Goal: Information Seeking & Learning: Check status

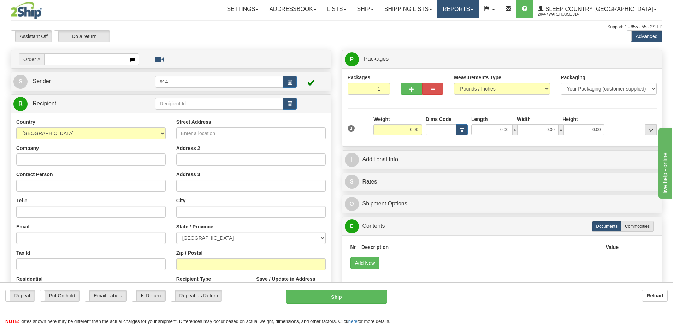
click at [479, 8] on link "Reports" at bounding box center [458, 9] width 41 height 18
click at [441, 23] on span "Standard" at bounding box center [431, 25] width 20 height 6
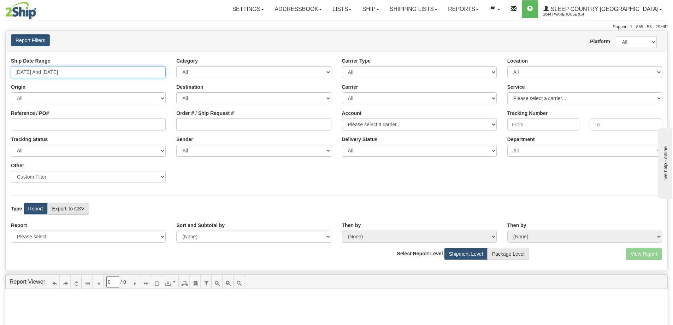
click at [152, 74] on input "09/10/2025 And 09/16/2025" at bounding box center [88, 72] width 155 height 12
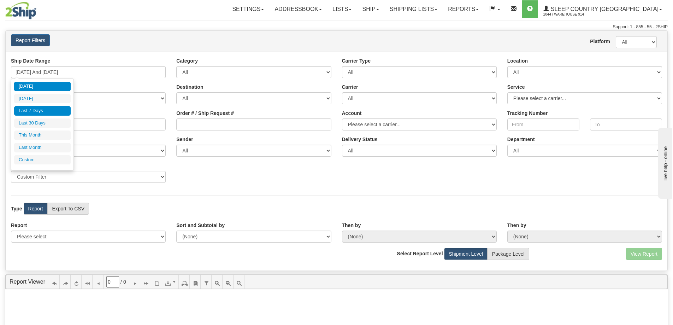
click at [42, 88] on li "[DATE]" at bounding box center [42, 87] width 57 height 10
type input "09/16/2025 And 09/16/2025"
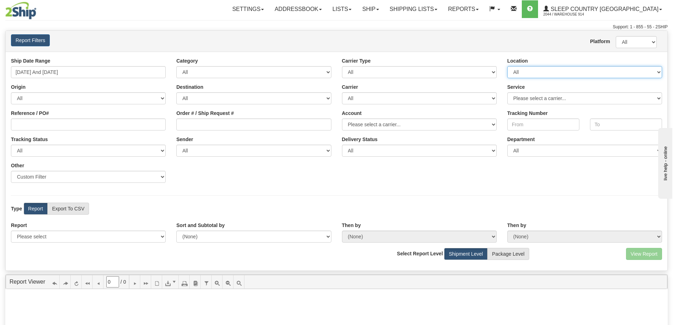
click at [580, 70] on select "All 9009 914 BEDDN CASPC END SLE ZINUC" at bounding box center [585, 72] width 155 height 12
select select "7603"
click at [508, 66] on select "All 9009 914 BEDDN CASPC END SLE ZINUC" at bounding box center [585, 72] width 155 height 12
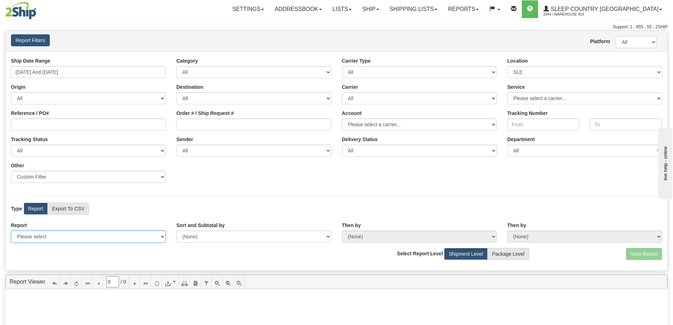
click at [150, 233] on select "Please select 1 Line Shipment Report Address Detail Basic Shipment Overview Can…" at bounding box center [88, 236] width 155 height 12
select select "Users\Contents Detail.trdx"
click at [11, 230] on select "Please select 1 Line Shipment Report Address Detail Basic Shipment Overview Can…" at bounding box center [88, 236] width 155 height 12
click at [637, 252] on button "View Report" at bounding box center [644, 254] width 36 height 12
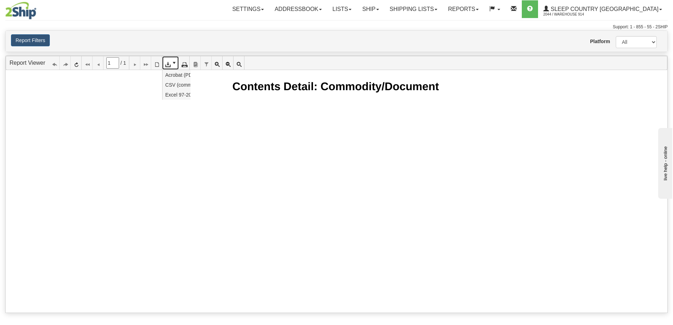
click at [174, 59] on link at bounding box center [170, 62] width 17 height 13
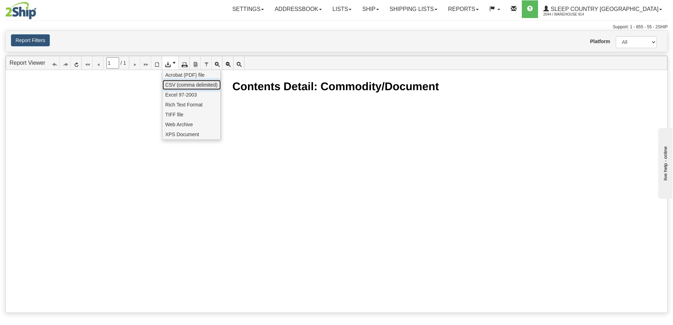
click at [182, 85] on span "CSV (comma delimited)" at bounding box center [191, 84] width 52 height 7
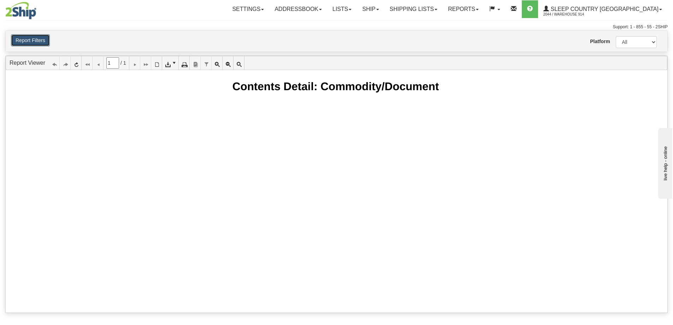
click at [26, 38] on button "Report Filters" at bounding box center [30, 40] width 39 height 12
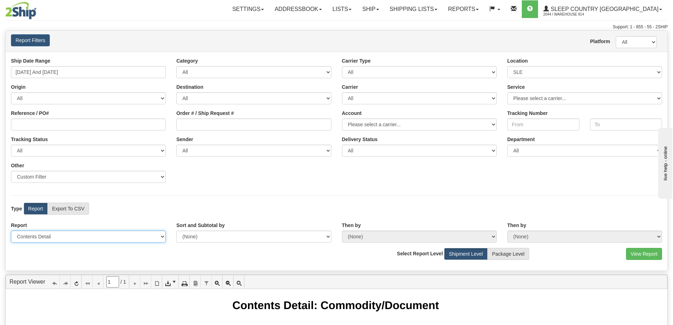
click at [162, 236] on select "Please select 1 Line Shipment Report Address Detail Basic Shipment Overview Can…" at bounding box center [88, 236] width 155 height 12
click at [249, 255] on div "View Report Comma Separated Values (CSV) Select Report Level Shipment Level Pac…" at bounding box center [337, 256] width 662 height 17
click at [645, 252] on button "View Report" at bounding box center [644, 254] width 36 height 12
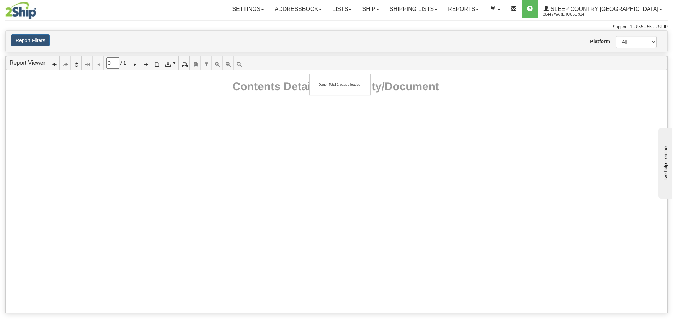
type input "1"
click at [46, 37] on button "Report Filters" at bounding box center [30, 40] width 39 height 12
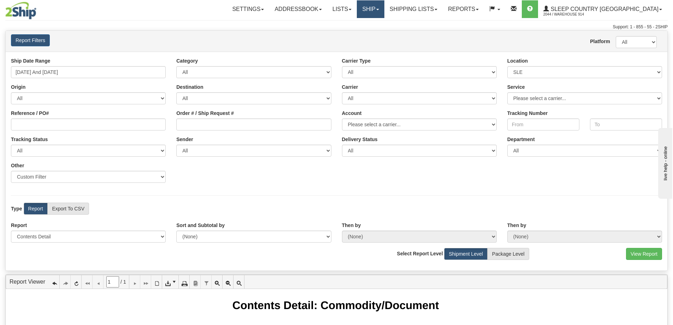
click at [384, 11] on link "Ship" at bounding box center [370, 9] width 27 height 18
click at [354, 22] on span "Ship Screen" at bounding box center [340, 25] width 27 height 6
click at [384, 8] on link "Ship" at bounding box center [370, 9] width 27 height 18
click at [377, 32] on span "OnHold / Order Queue" at bounding box center [352, 34] width 50 height 6
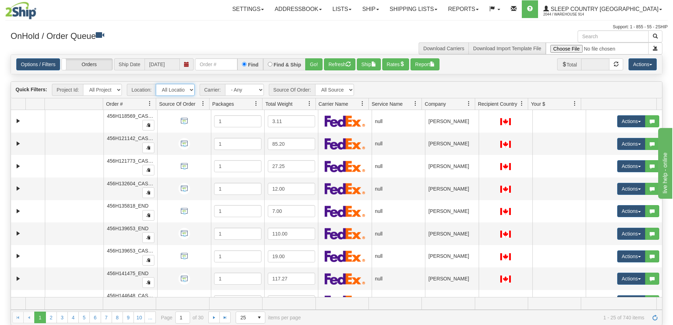
click at [193, 89] on select "All Locations 914 9009 [GEOGRAPHIC_DATA] SLE BEDDN ZINUC" at bounding box center [175, 90] width 39 height 12
select select "7603"
click at [156, 84] on select "All Locations 914 9009 CASPC END SLE BEDDN ZINUC" at bounding box center [175, 90] width 39 height 12
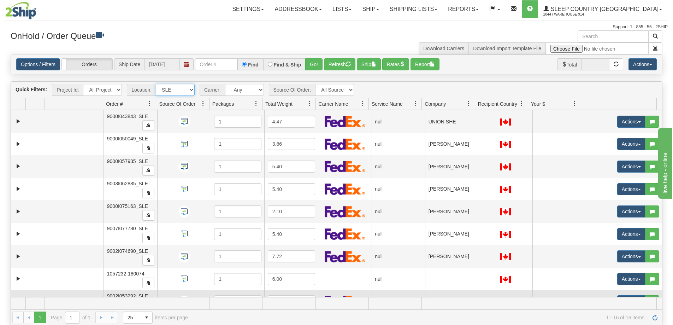
scroll to position [67, 0]
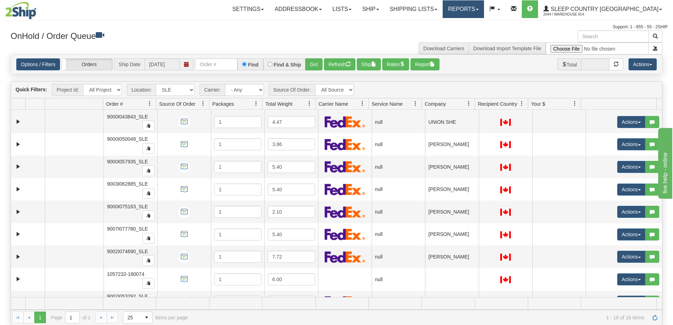
click at [484, 8] on link "Reports" at bounding box center [463, 9] width 41 height 18
click at [446, 25] on span "Standard" at bounding box center [436, 25] width 20 height 6
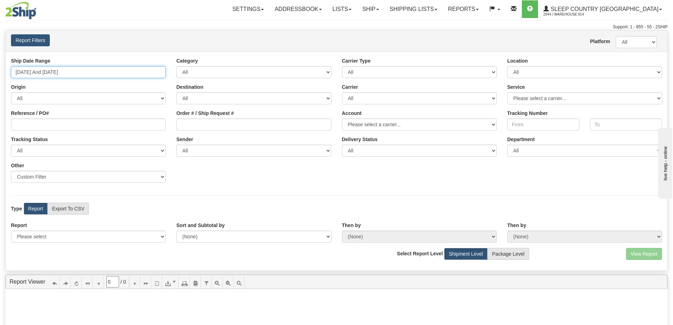
click at [161, 76] on input "09/10/2025 And 09/16/2025" at bounding box center [88, 72] width 155 height 12
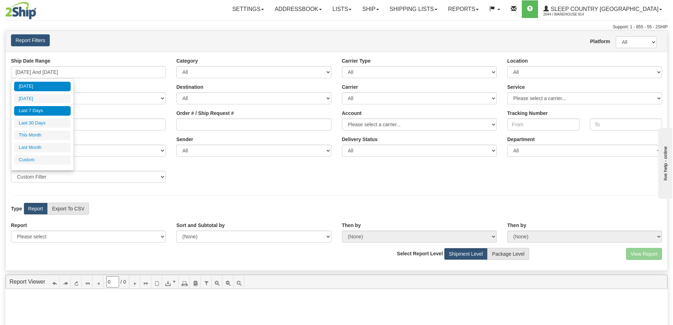
click at [51, 86] on li "[DATE]" at bounding box center [42, 87] width 57 height 10
type input "09/16/2025 And 09/16/2025"
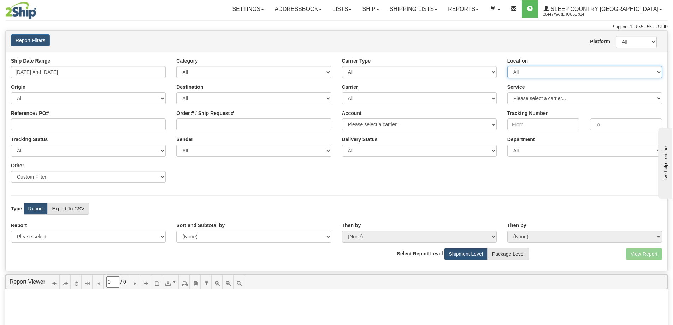
click at [599, 74] on select "All 9009 914 BEDDN CASPC END SLE ZINUC" at bounding box center [585, 72] width 155 height 12
select select "7603"
click at [508, 66] on select "All 9009 914 BEDDN CASPC END SLE ZINUC" at bounding box center [585, 72] width 155 height 12
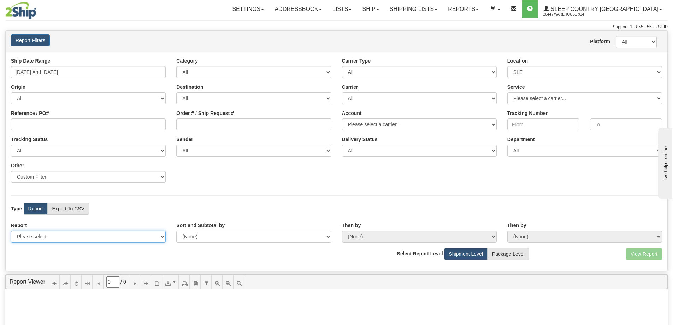
click at [134, 235] on select "Please select 1 Line Shipment Report Address Detail Basic Shipment Overview Can…" at bounding box center [88, 236] width 155 height 12
select select "Users\Contents Detail.trdx"
click at [11, 230] on select "Please select 1 Line Shipment Report Address Detail Basic Shipment Overview Can…" at bounding box center [88, 236] width 155 height 12
click at [653, 253] on button "View Report" at bounding box center [644, 254] width 36 height 12
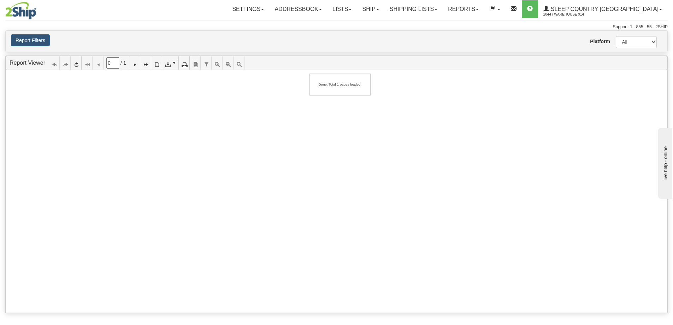
type input "1"
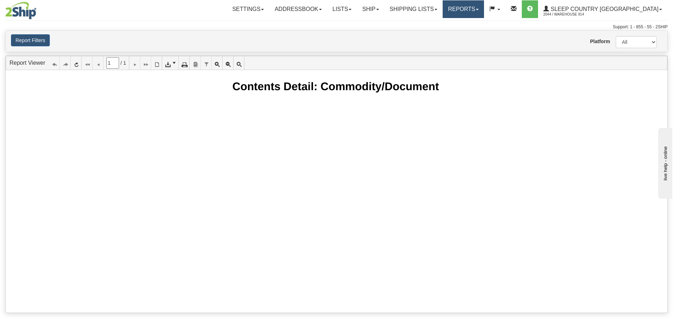
click at [484, 8] on link "Reports" at bounding box center [463, 9] width 41 height 18
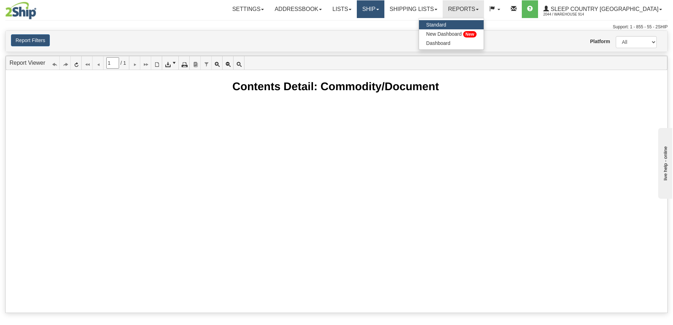
click at [384, 5] on link "Ship" at bounding box center [370, 9] width 27 height 18
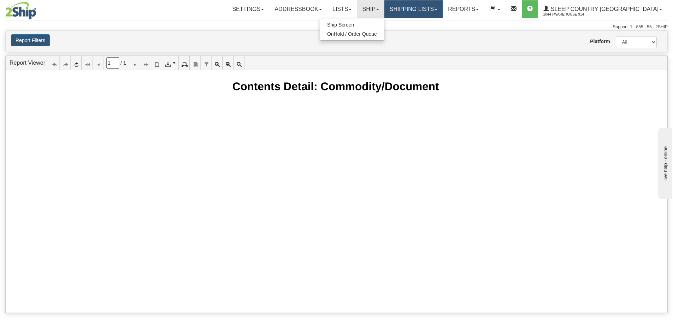
click at [432, 8] on link "Shipping lists" at bounding box center [414, 9] width 58 height 18
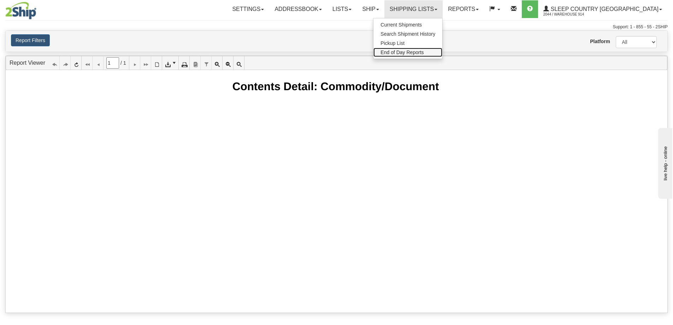
click at [424, 54] on span "End of Day Reports" at bounding box center [402, 52] width 43 height 6
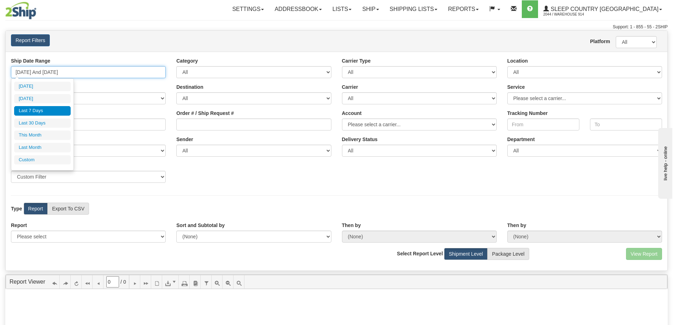
click at [162, 70] on input "[DATE] And [DATE]" at bounding box center [88, 72] width 155 height 12
click at [57, 87] on li "[DATE]" at bounding box center [42, 87] width 57 height 10
type input "[DATE] And [DATE]"
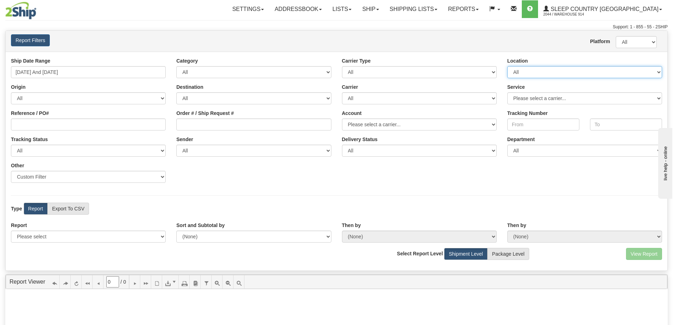
click at [611, 75] on select "All 9009 914 BEDDN CASPC END SLE ZINUC" at bounding box center [585, 72] width 155 height 12
select select "6841"
click at [508, 66] on select "All 9009 914 BEDDN CASPC END SLE ZINUC" at bounding box center [585, 72] width 155 height 12
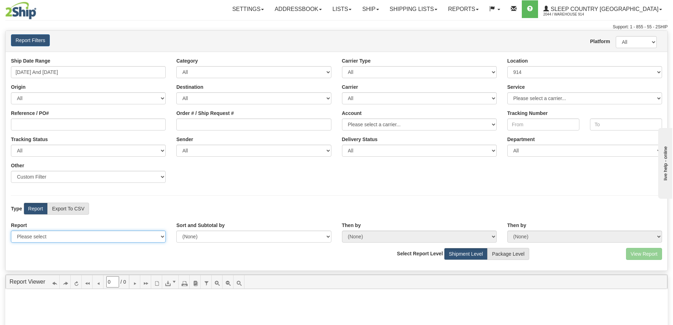
click at [140, 235] on select "Please select 1 Line Shipment Report Address Detail Basic Shipment Overview Can…" at bounding box center [88, 236] width 155 height 12
select select "Users\Contents Detail.trdx"
click at [11, 230] on select "Please select 1 Line Shipment Report Address Detail Basic Shipment Overview Can…" at bounding box center [88, 236] width 155 height 12
click at [645, 257] on button "View Report" at bounding box center [644, 254] width 36 height 12
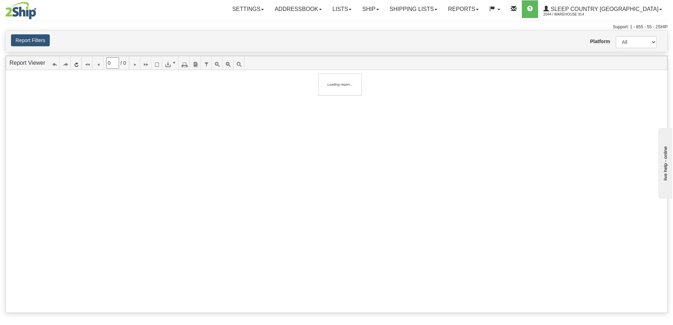
type input "1"
click at [35, 41] on button "Report Filters" at bounding box center [30, 40] width 39 height 12
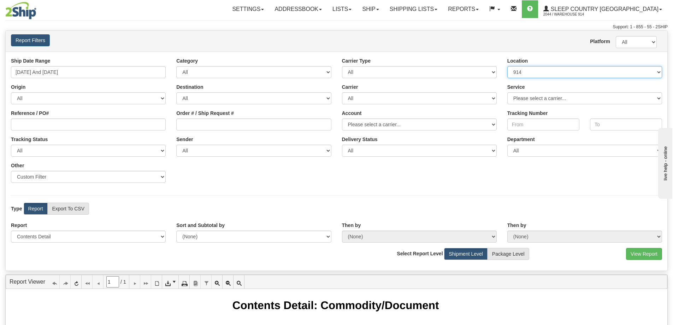
click at [655, 72] on select "All 9009 914 BEDDN CASPC END SLE ZINUC" at bounding box center [585, 72] width 155 height 12
click at [620, 99] on select "Please select a carrier..." at bounding box center [585, 98] width 155 height 12
click at [485, 99] on select "All Canpar FedEx Express® Purolator UPS" at bounding box center [419, 98] width 155 height 12
select select "14"
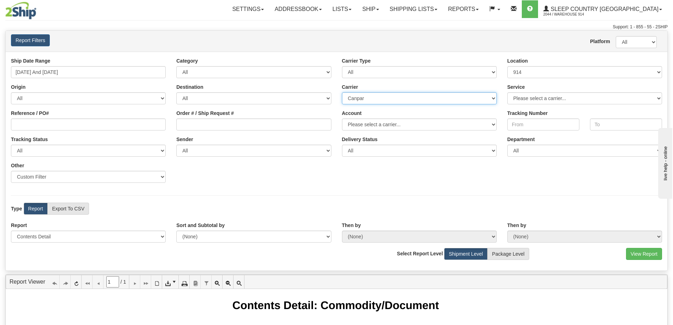
click at [342, 92] on select "All Canpar FedEx Express® Purolator UPS" at bounding box center [419, 98] width 155 height 12
click at [650, 252] on button "View Report" at bounding box center [644, 254] width 36 height 12
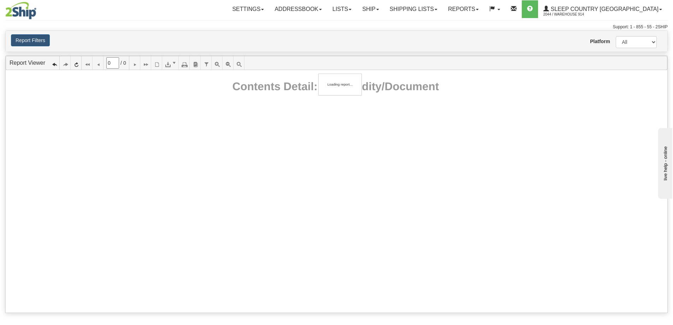
type input "1"
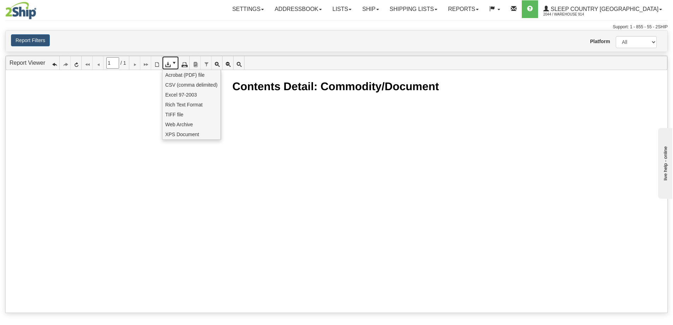
click at [174, 65] on span at bounding box center [174, 63] width 6 height 6
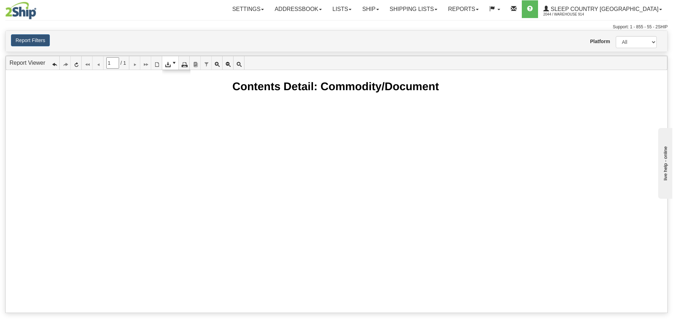
click at [433, 10] on link "Shipping lists" at bounding box center [414, 9] width 58 height 18
click at [424, 52] on span "End of Day Reports" at bounding box center [402, 52] width 43 height 6
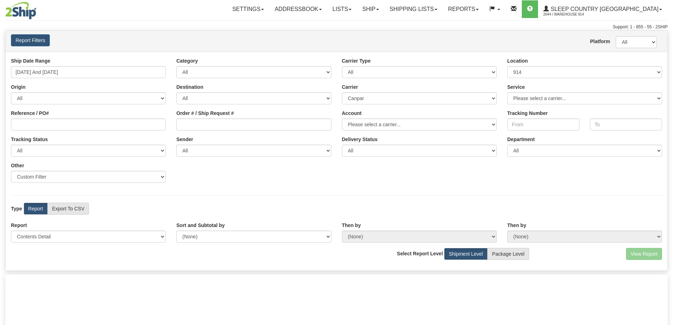
select select "6841"
select select "14"
select select "Users\Contents Detail.trdx"
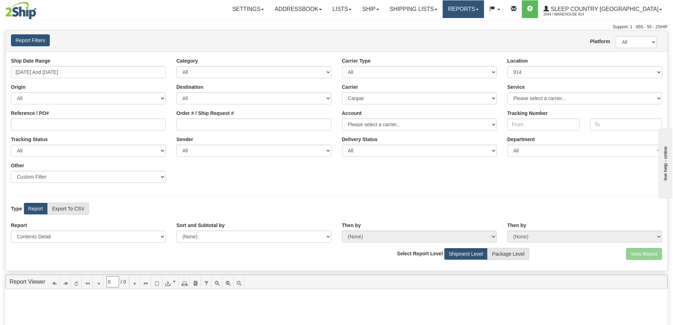
click at [484, 4] on link "Reports" at bounding box center [463, 9] width 41 height 18
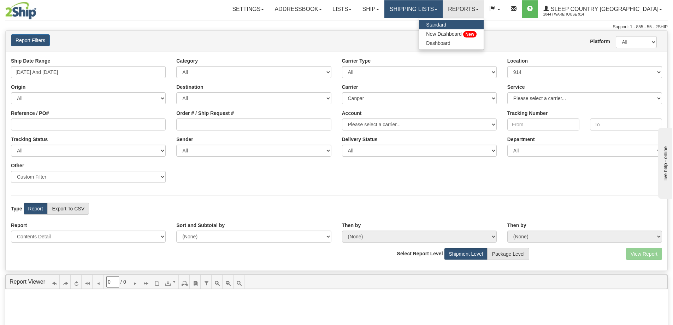
click at [443, 3] on link "Shipping lists" at bounding box center [414, 9] width 58 height 18
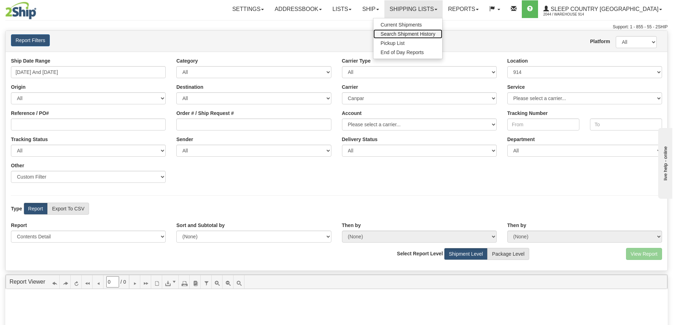
click at [436, 31] on span "Search Shipment History" at bounding box center [408, 34] width 55 height 6
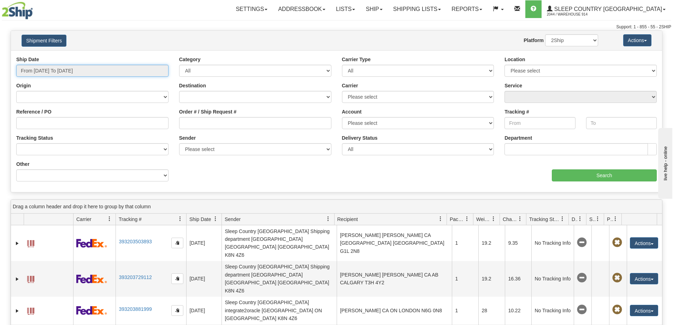
click at [64, 71] on input "From [DATE] To [DATE]" at bounding box center [92, 71] width 152 height 12
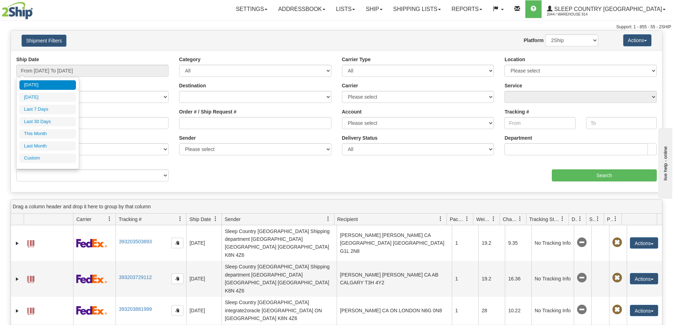
click at [54, 84] on li "[DATE]" at bounding box center [47, 85] width 57 height 10
type input "From [DATE] To [DATE]"
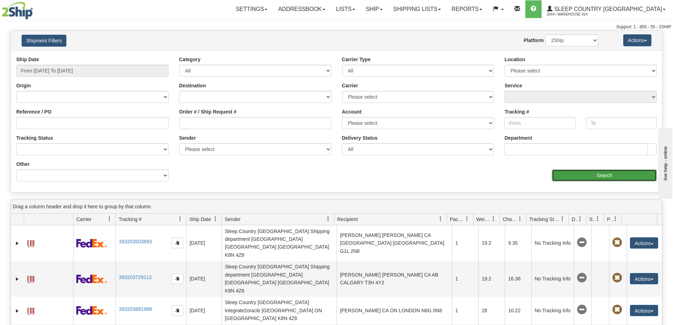
click at [603, 174] on input "Search" at bounding box center [604, 175] width 105 height 12
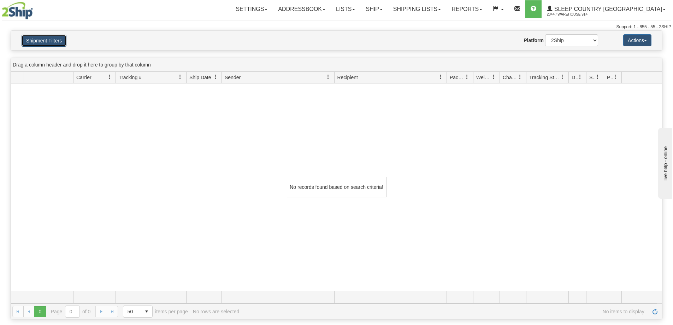
click at [53, 42] on button "Shipment Filters" at bounding box center [44, 41] width 45 height 12
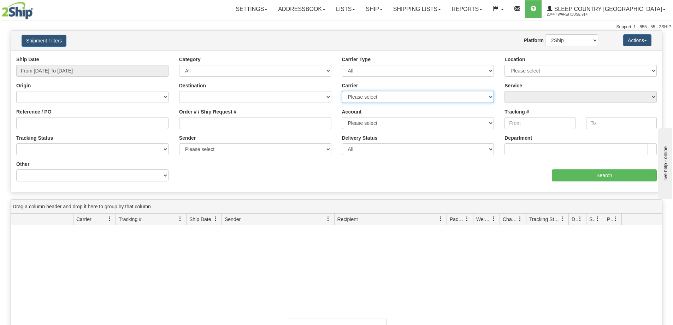
click at [488, 96] on select "Please select [GEOGRAPHIC_DATA] Post Canpar FedEx Express® My Carrier Purolator…" at bounding box center [418, 97] width 152 height 12
select select "14"
click at [342, 91] on select "Please select [GEOGRAPHIC_DATA] Post Canpar FedEx Express® My Carrier Purolator…" at bounding box center [418, 97] width 152 height 12
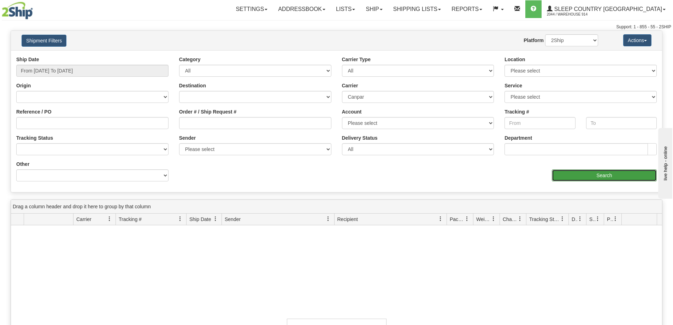
click at [586, 176] on input "Search" at bounding box center [604, 175] width 105 height 12
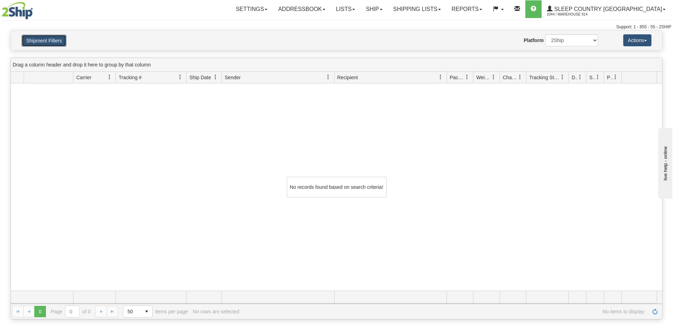
click at [39, 40] on button "Shipment Filters" at bounding box center [44, 41] width 45 height 12
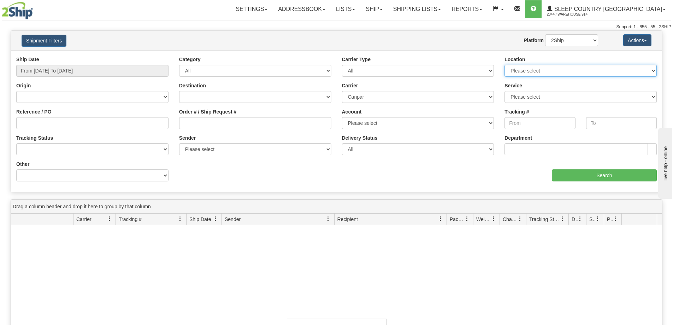
click at [651, 73] on select "Please select 914 9009 CASPC END SLE BEDDN ZINUC" at bounding box center [581, 71] width 152 height 12
select select "6841"
click at [505, 65] on select "Please select 914 9009 CASPC END SLE BEDDN ZINUC" at bounding box center [581, 71] width 152 height 12
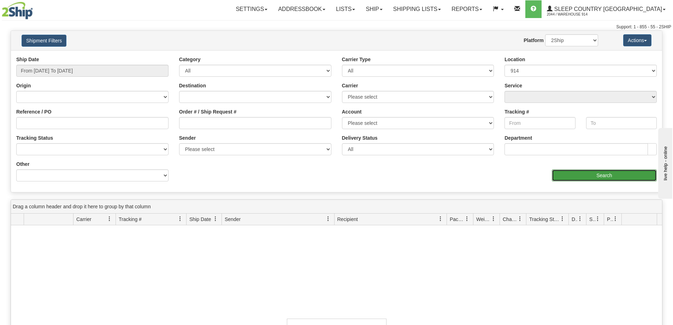
click at [590, 176] on input "Search" at bounding box center [604, 175] width 105 height 12
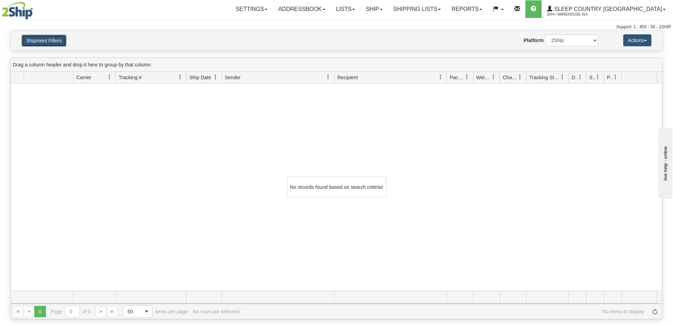
click at [53, 37] on button "Shipment Filters" at bounding box center [44, 41] width 45 height 12
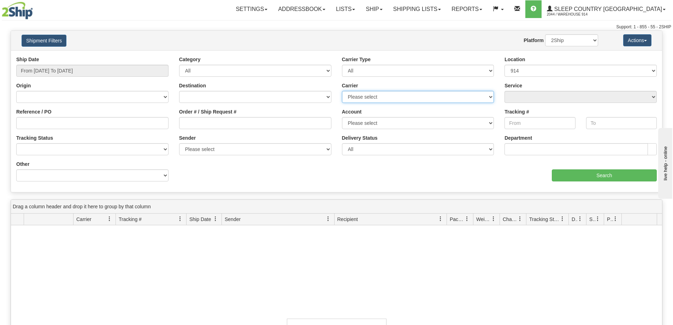
click at [488, 96] on select "Please select Canpar FedEx Express® Purolator UPS" at bounding box center [418, 97] width 152 height 12
click at [342, 91] on select "Please select Canpar FedEx Express® Purolator UPS" at bounding box center [418, 97] width 152 height 12
click at [491, 98] on select "Please select Canpar FedEx Express® Purolator UPS" at bounding box center [418, 97] width 152 height 12
select select "14"
click at [342, 91] on select "Please select Canpar FedEx Express® Purolator UPS" at bounding box center [418, 97] width 152 height 12
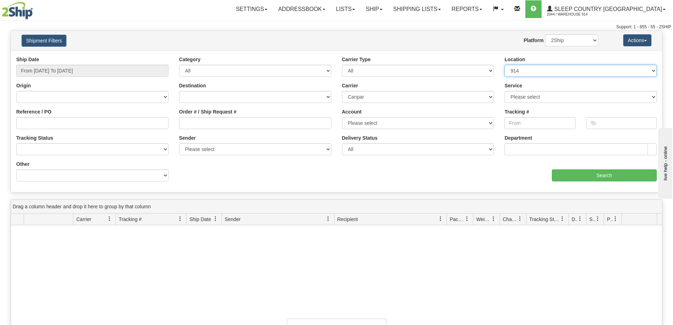
click at [581, 69] on select "Please select 914 9009 CASPC END SLE BEDDN ZINUC" at bounding box center [581, 71] width 152 height 12
select select "7336"
click at [505, 65] on select "Please select 914 9009 CASPC END SLE BEDDN ZINUC" at bounding box center [581, 71] width 152 height 12
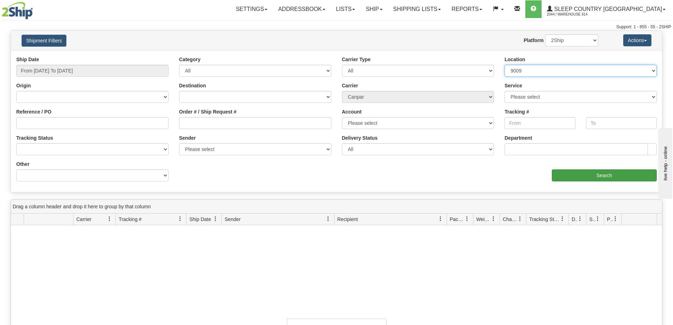
select select
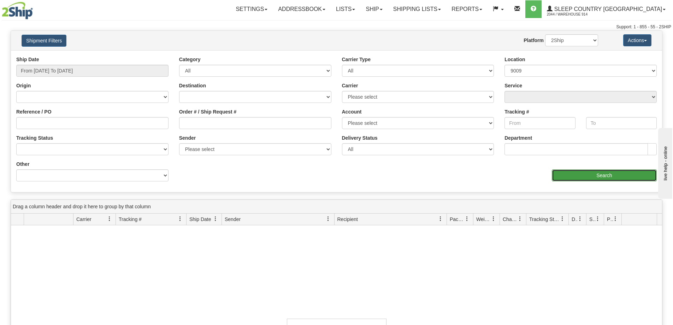
click at [597, 173] on input "Search" at bounding box center [604, 175] width 105 height 12
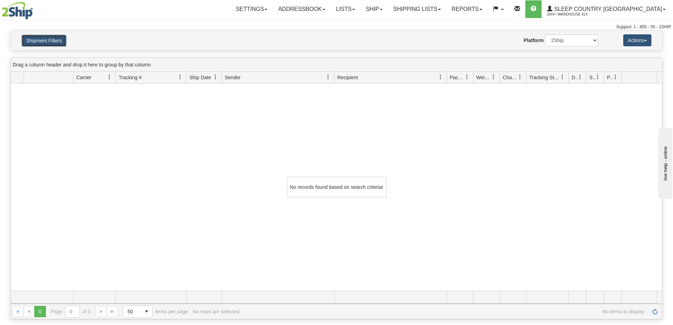
click at [56, 40] on button "Shipment Filters" at bounding box center [44, 41] width 45 height 12
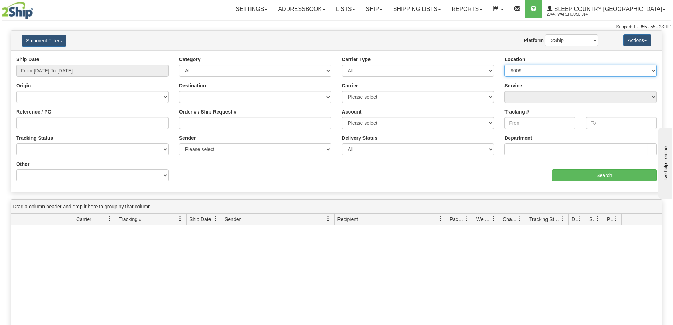
click at [584, 69] on select "Please select 914 9009 CASPC END SLE BEDDN ZINUC" at bounding box center [581, 71] width 152 height 12
select select "7603"
click at [505, 65] on select "Please select 914 9009 CASPC END SLE BEDDN ZINUC" at bounding box center [581, 71] width 152 height 12
click at [585, 173] on input "Search" at bounding box center [604, 175] width 105 height 12
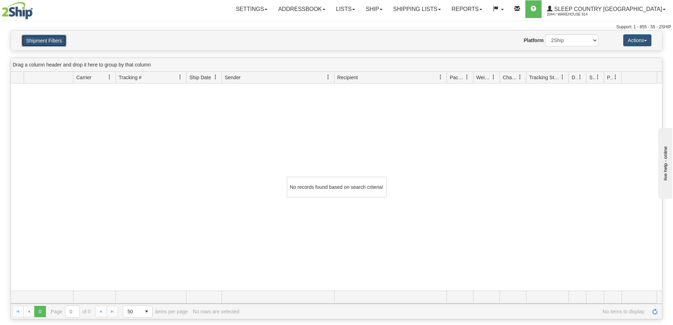
click at [55, 38] on button "Shipment Filters" at bounding box center [44, 41] width 45 height 12
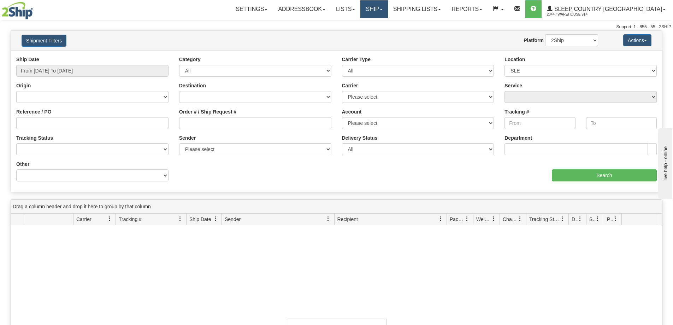
click at [388, 6] on link "Ship" at bounding box center [374, 9] width 27 height 18
click at [444, 12] on link "Shipping lists" at bounding box center [417, 9] width 58 height 18
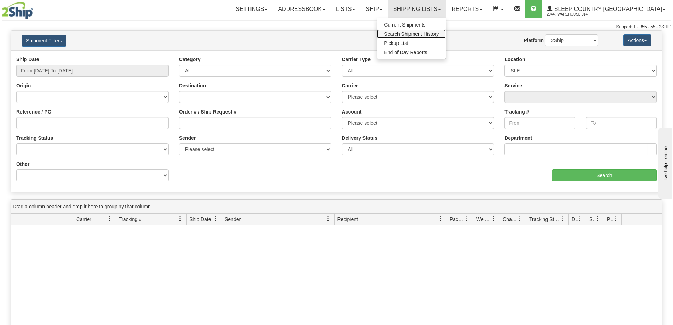
click at [431, 34] on span "Search Shipment History" at bounding box center [411, 34] width 55 height 6
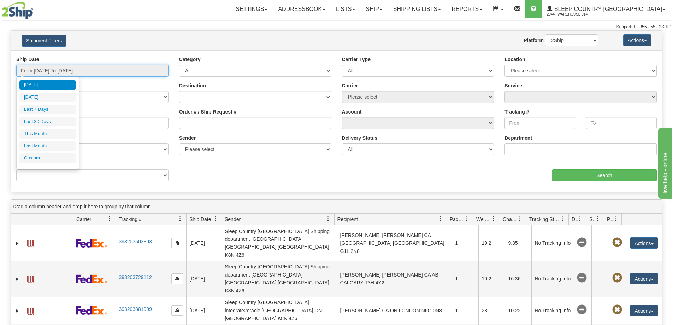
click at [110, 68] on input "From [DATE] To [DATE]" at bounding box center [92, 71] width 152 height 12
click at [37, 83] on li "[DATE]" at bounding box center [47, 85] width 57 height 10
type input "From [DATE] To [DATE]"
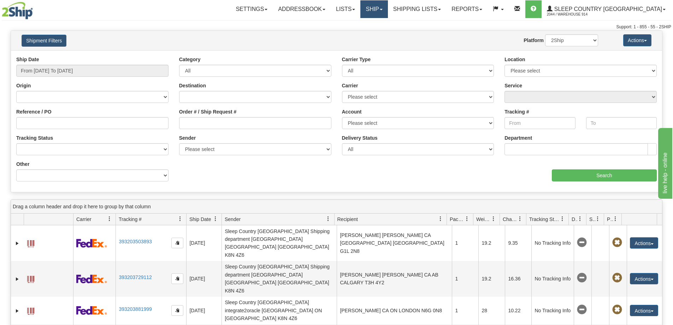
click at [388, 12] on link "Ship" at bounding box center [374, 9] width 27 height 18
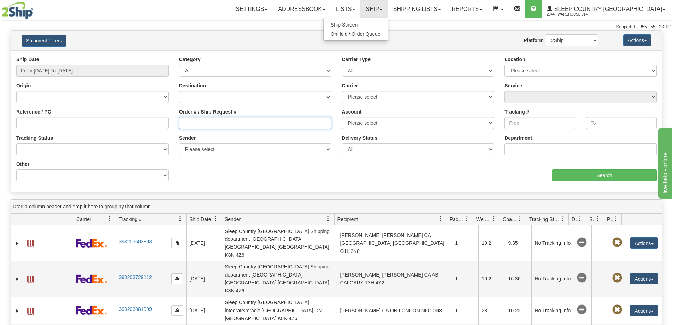
click at [246, 122] on input "Order # / Ship Request #" at bounding box center [255, 123] width 152 height 12
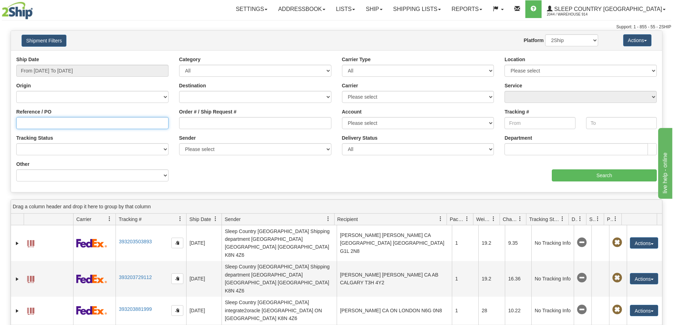
click at [79, 123] on input "Reference / PO" at bounding box center [92, 123] width 152 height 12
type input "9000i095847"
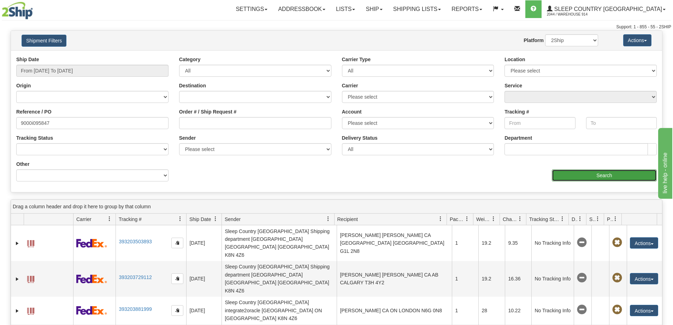
click at [573, 174] on input "Search" at bounding box center [604, 175] width 105 height 12
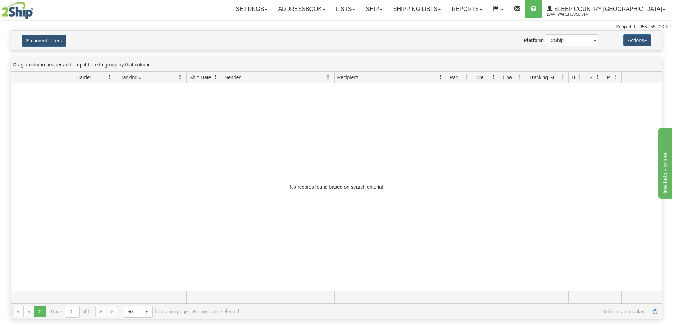
click at [215, 144] on div "No records found based on search criteria!" at bounding box center [337, 186] width 652 height 207
